Goal: Information Seeking & Learning: Learn about a topic

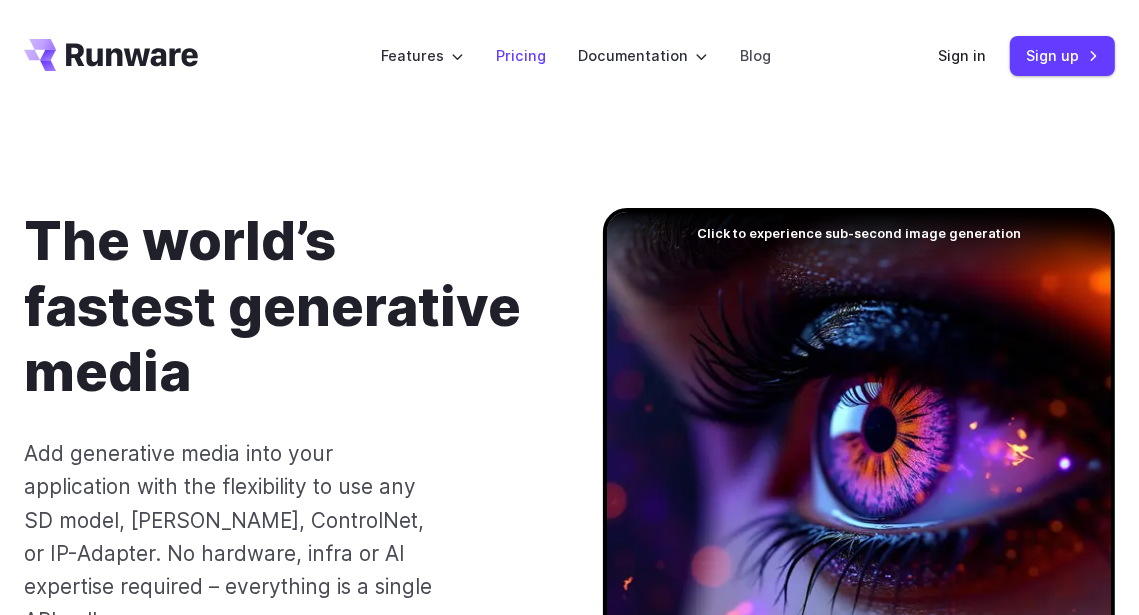
click at [515, 64] on link "Pricing" at bounding box center [521, 55] width 50 height 23
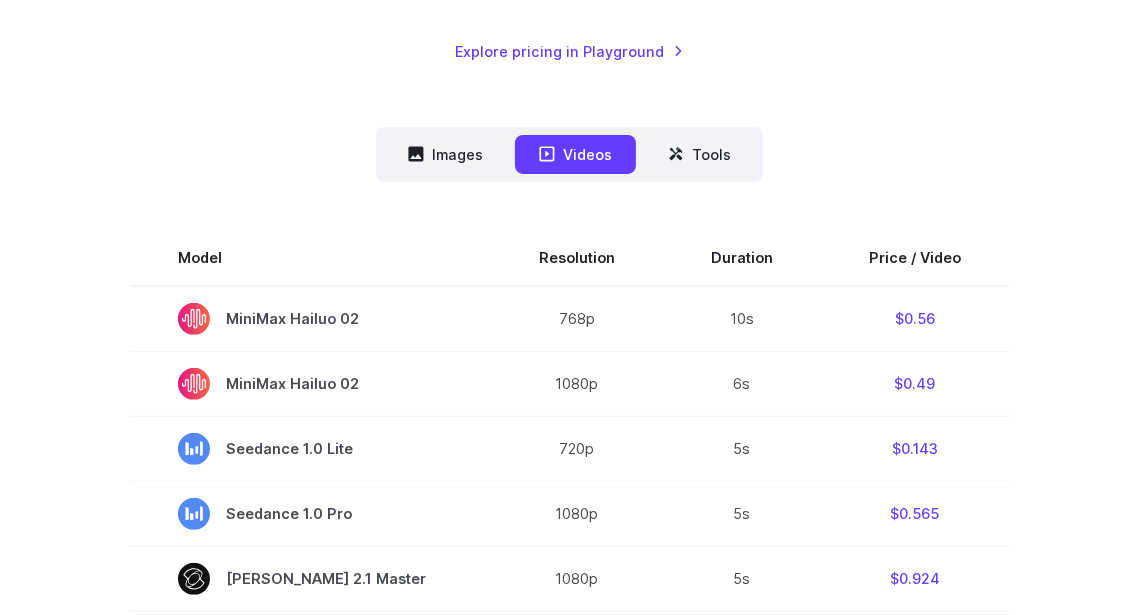
scroll to position [500, 0]
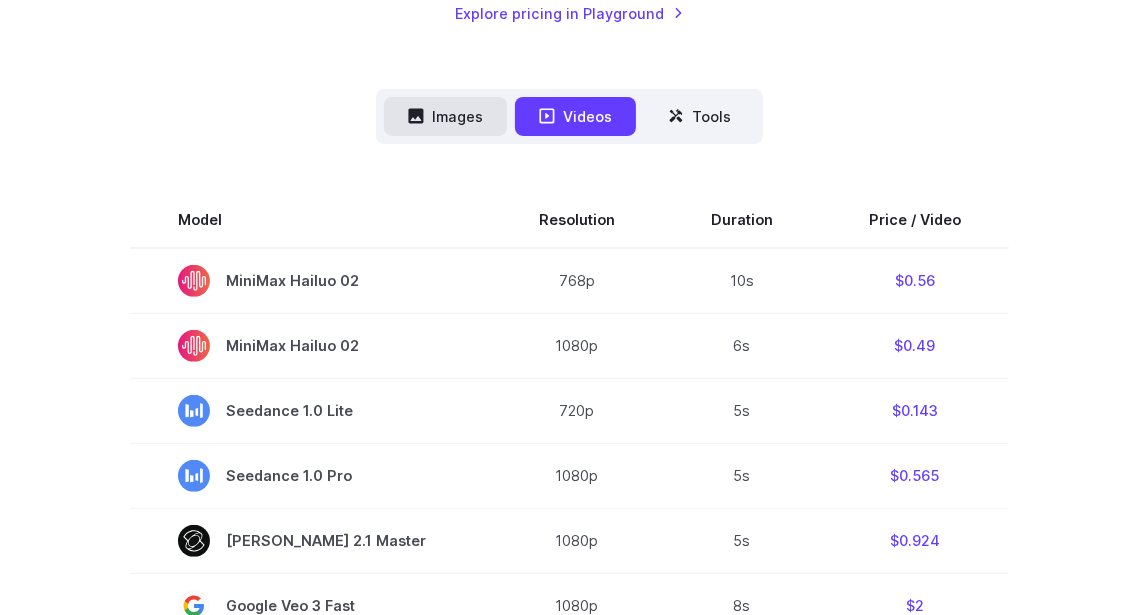
click at [456, 113] on button "Images" at bounding box center [445, 116] width 123 height 39
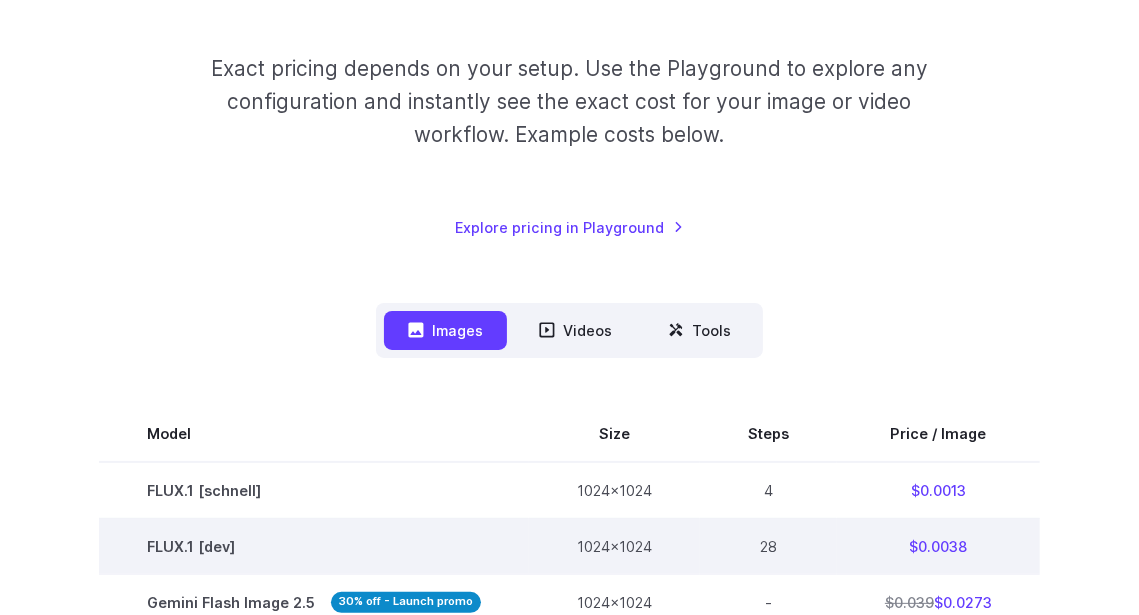
scroll to position [400, 0]
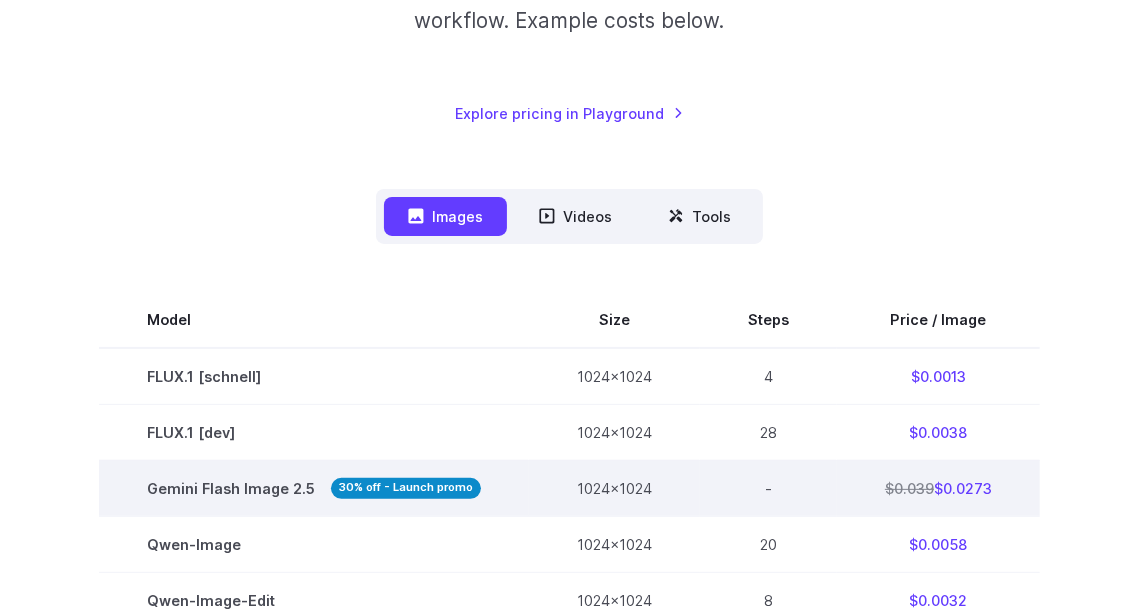
click at [194, 470] on td "Gemini Flash Image 2.5 30% off - Launch promo" at bounding box center [314, 488] width 430 height 56
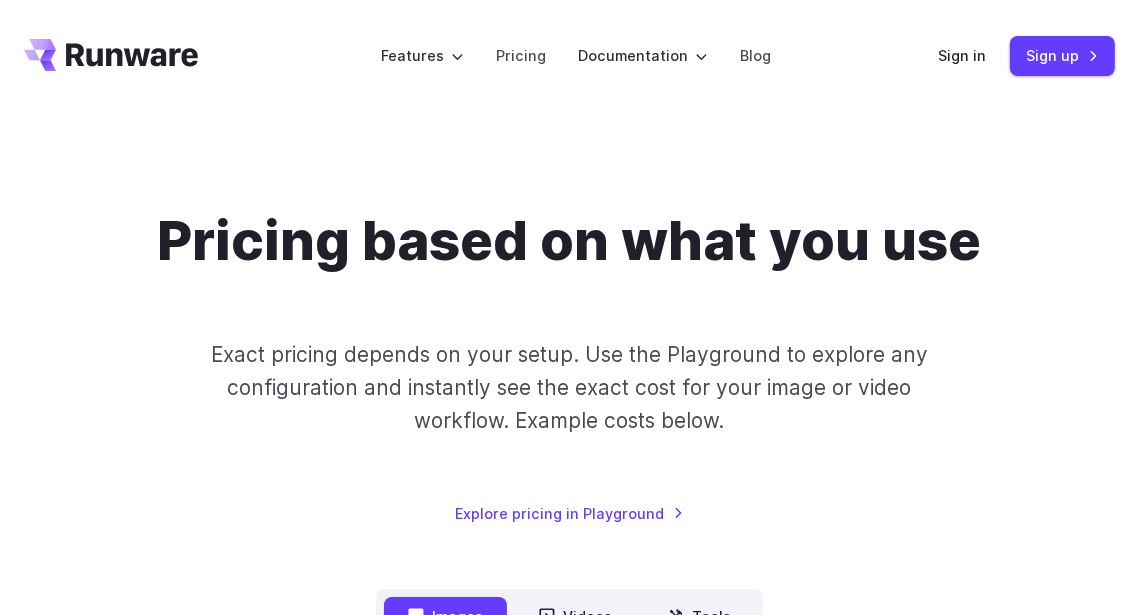
scroll to position [500, 0]
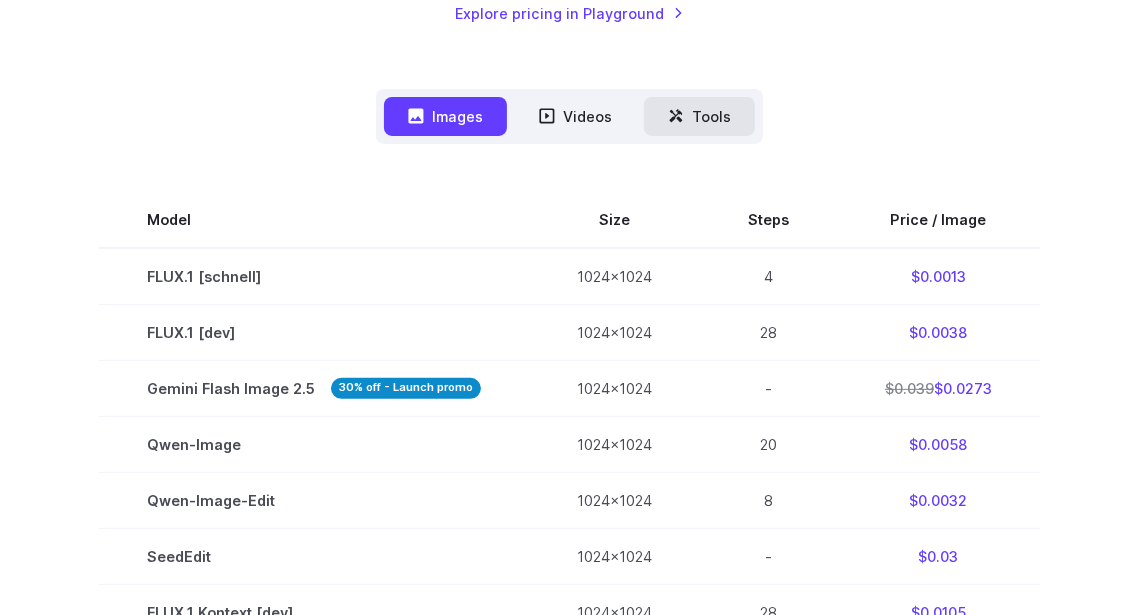
click at [695, 108] on button "Tools" at bounding box center [699, 116] width 111 height 39
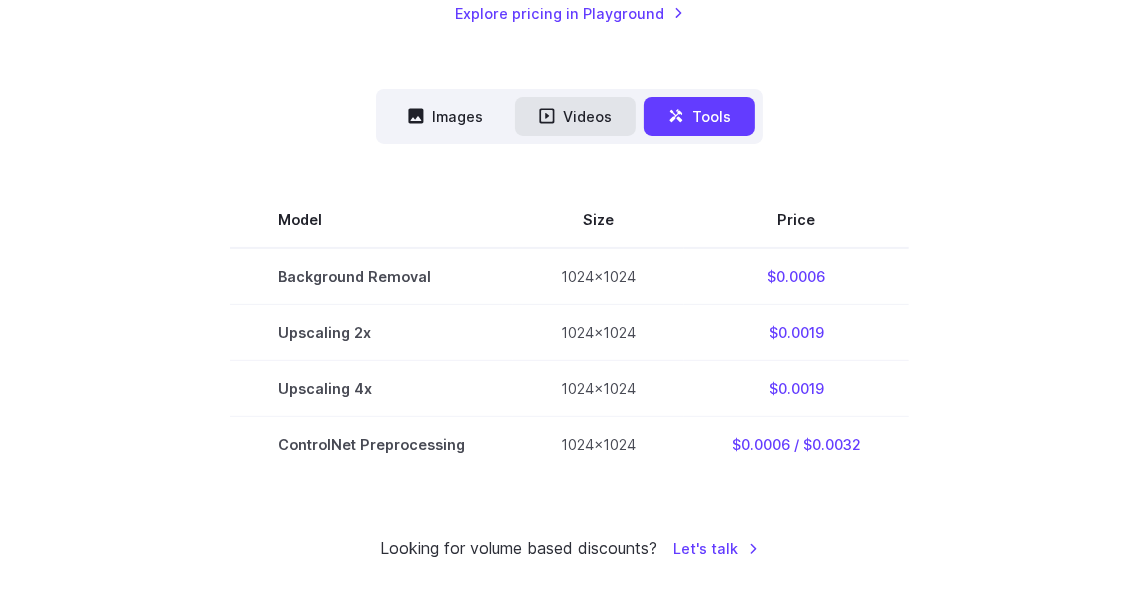
click at [564, 106] on button "Videos" at bounding box center [575, 116] width 121 height 39
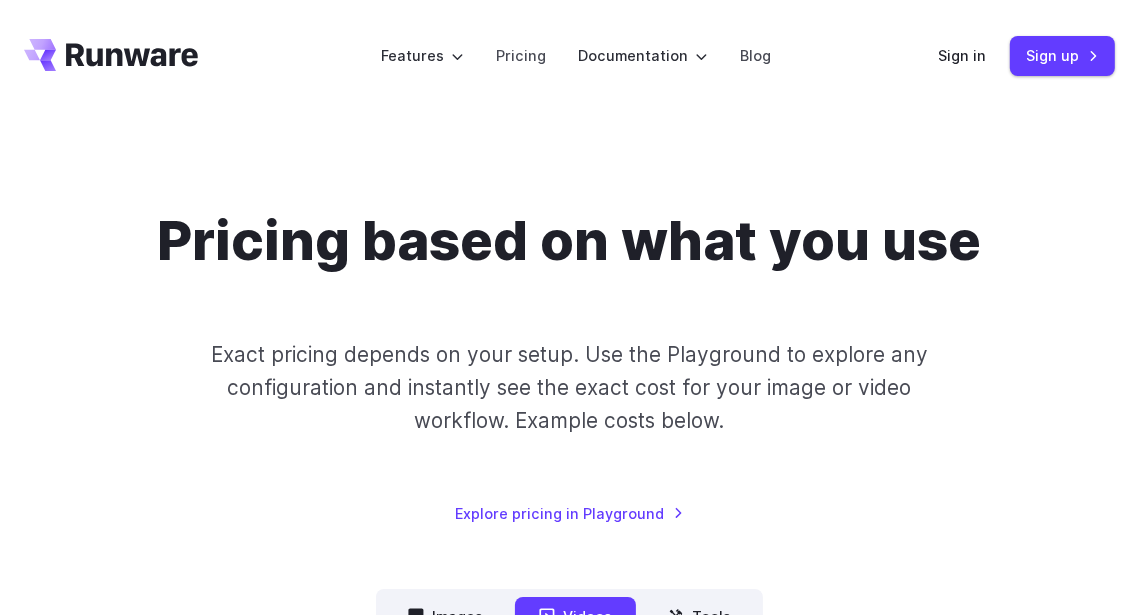
scroll to position [400, 0]
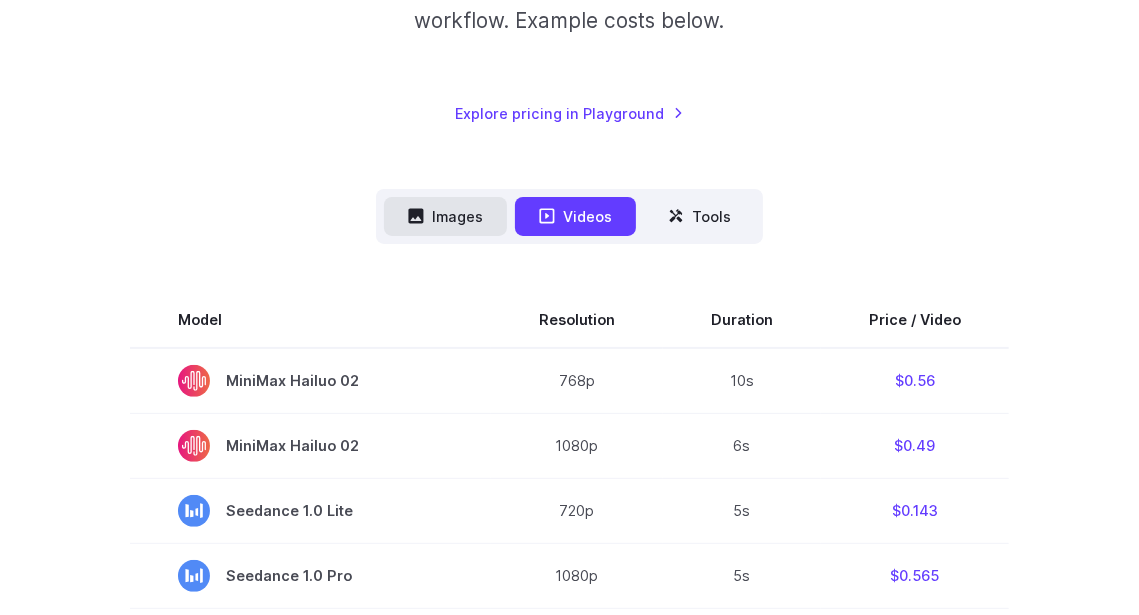
click at [434, 208] on button "Images" at bounding box center [445, 216] width 123 height 39
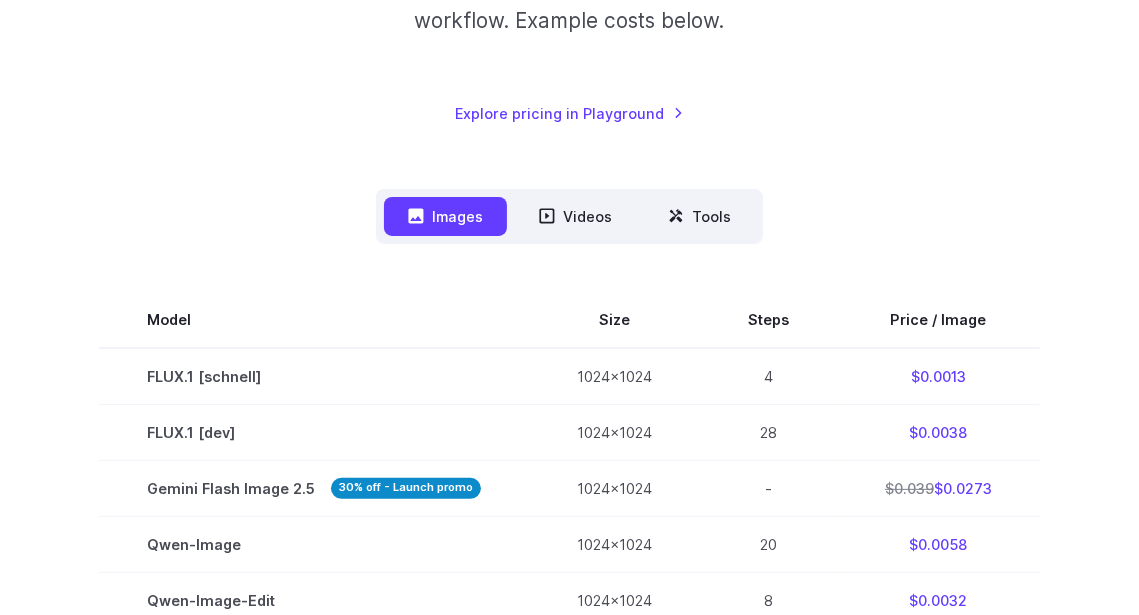
click at [434, 208] on button "Images" at bounding box center [445, 216] width 123 height 39
click at [561, 208] on button "Videos" at bounding box center [575, 216] width 121 height 39
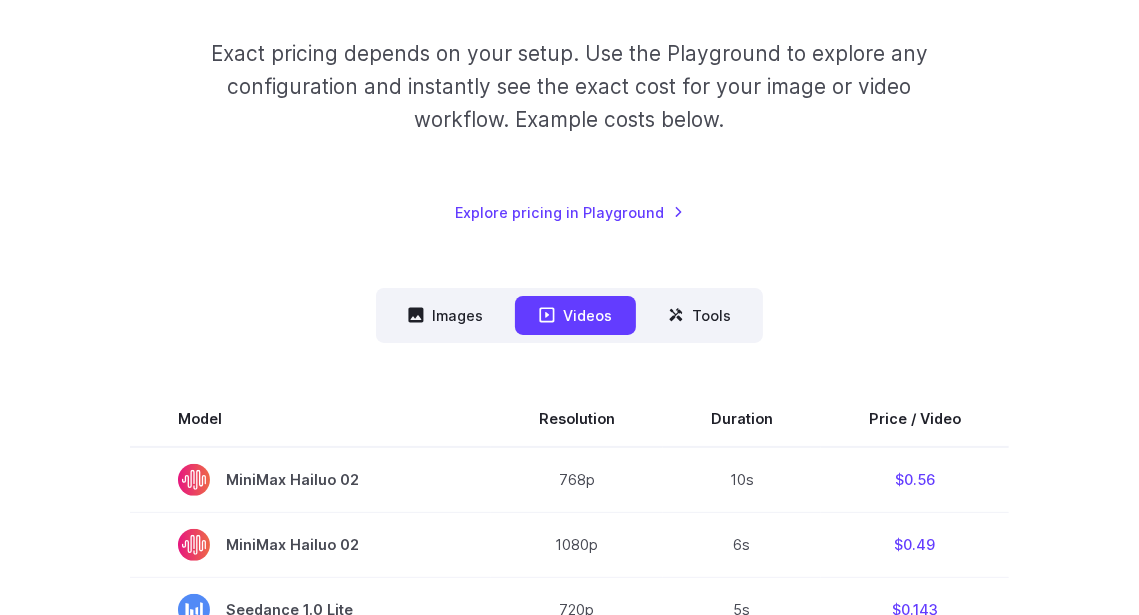
scroll to position [300, 0]
